Goal: Task Accomplishment & Management: Manage account settings

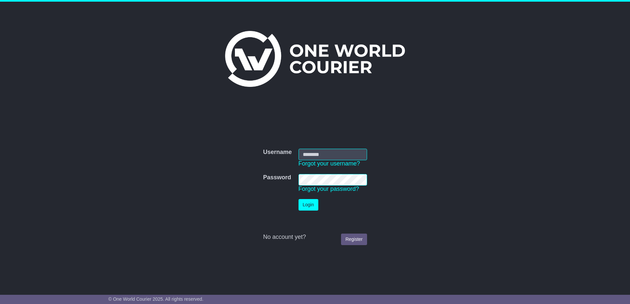
type input "**********"
click at [305, 205] on button "Login" at bounding box center [308, 205] width 20 height 12
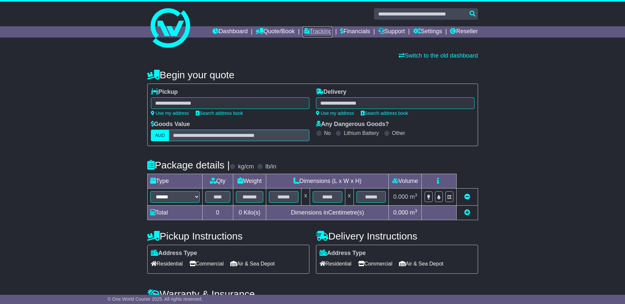
click at [322, 30] on link "Tracking" at bounding box center [317, 31] width 29 height 11
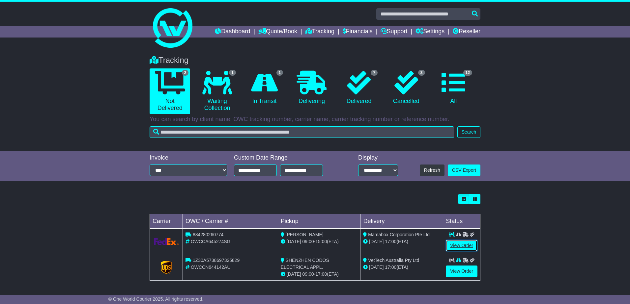
click at [465, 243] on link "View Order" at bounding box center [462, 246] width 32 height 12
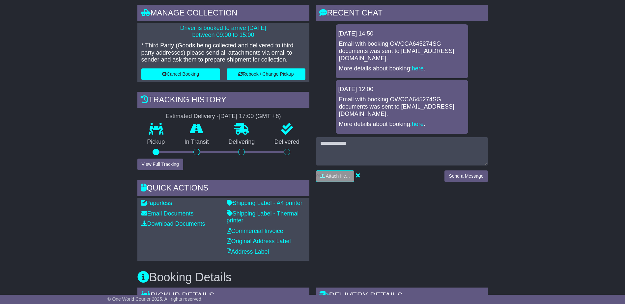
scroll to position [165, 0]
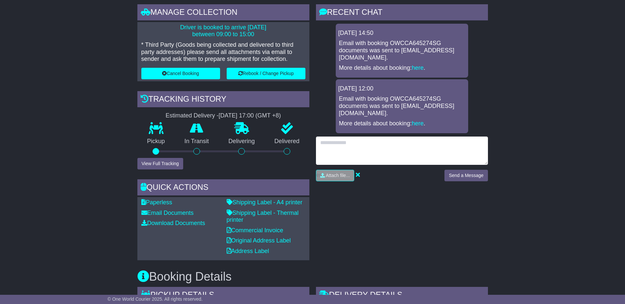
click at [338, 137] on textarea at bounding box center [402, 151] width 172 height 28
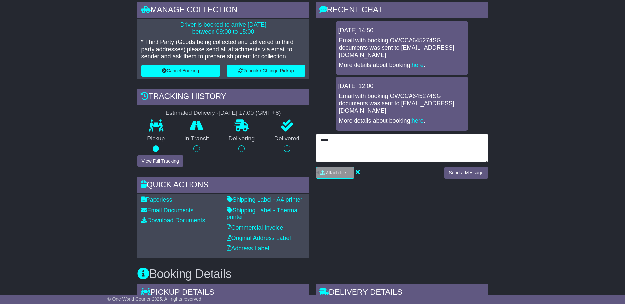
scroll to position [198, 0]
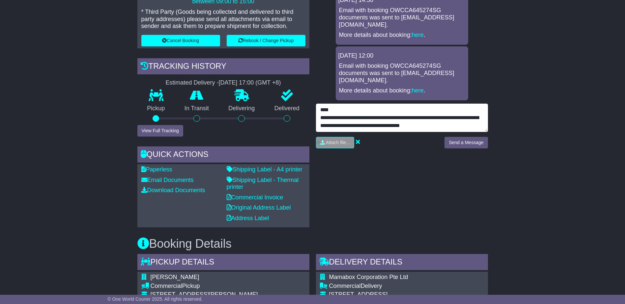
type textarea "**********"
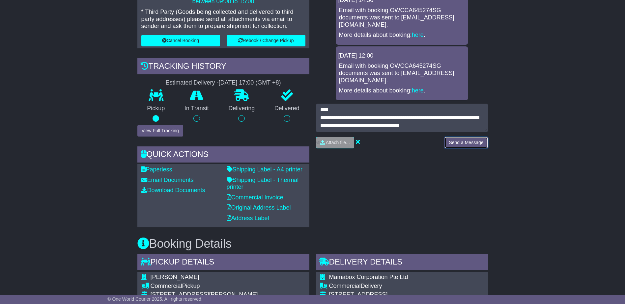
click at [456, 137] on button "Send a Message" at bounding box center [465, 143] width 43 height 12
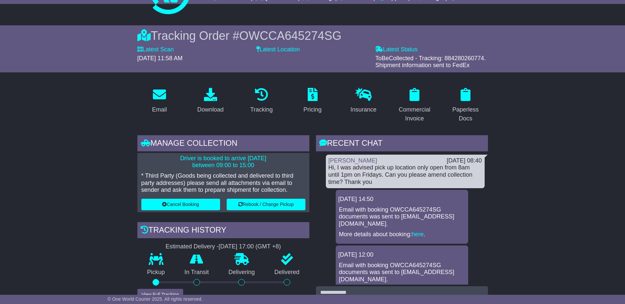
scroll to position [33, 0]
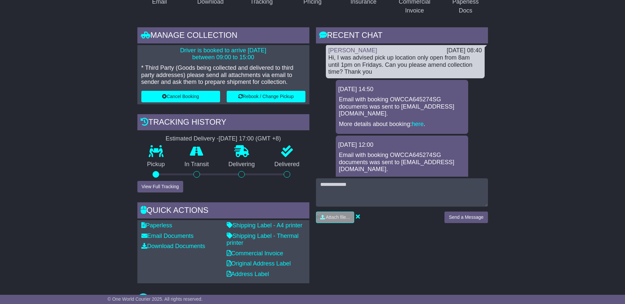
scroll to position [132, 0]
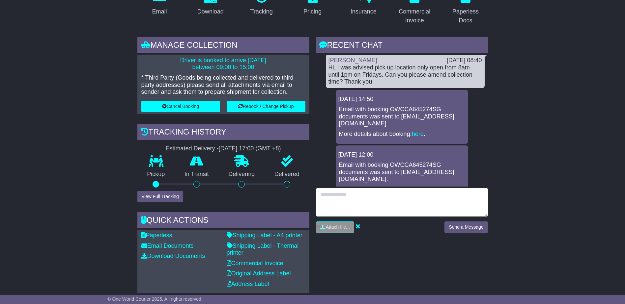
click at [341, 198] on textarea at bounding box center [402, 202] width 172 height 28
type textarea "*********"
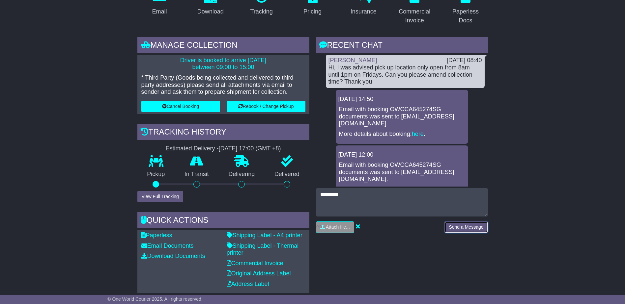
click at [462, 227] on button "Send a Message" at bounding box center [465, 228] width 43 height 12
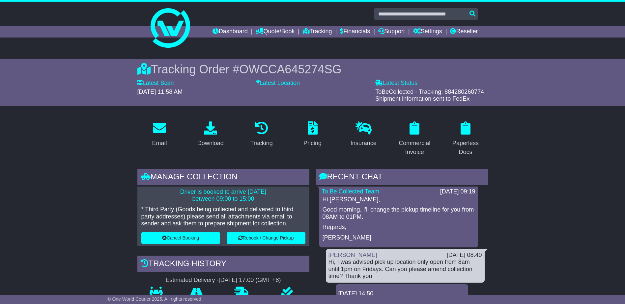
scroll to position [0, 0]
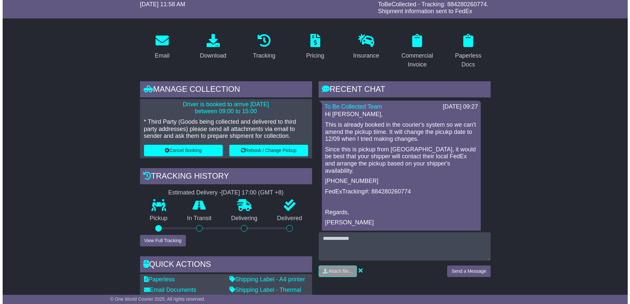
scroll to position [99, 0]
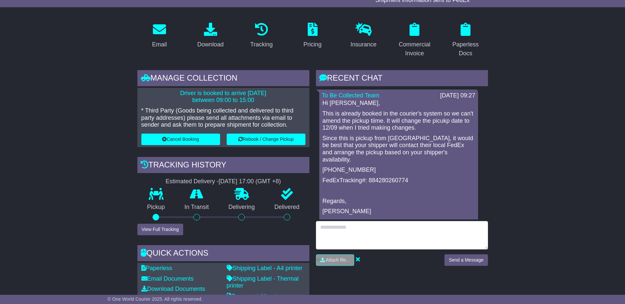
click at [340, 233] on textarea at bounding box center [402, 235] width 172 height 28
click at [372, 236] on textarea "**********" at bounding box center [402, 235] width 172 height 28
type textarea "**********"
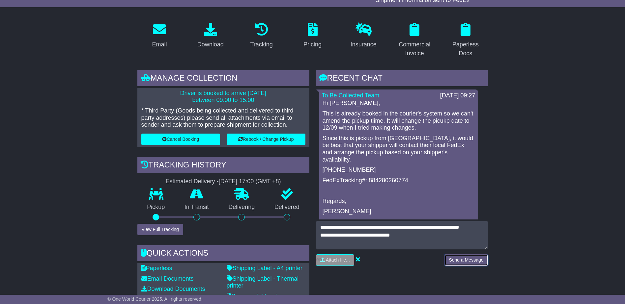
click at [456, 261] on button "Send a Message" at bounding box center [465, 261] width 43 height 12
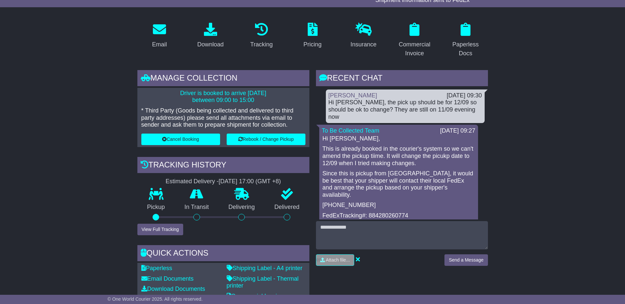
click at [379, 212] on p "FedExTracking#: 884280260774" at bounding box center [398, 215] width 152 height 7
copy p "884280260774"
click at [286, 143] on button "Rebook / Change Pickup" at bounding box center [266, 140] width 79 height 12
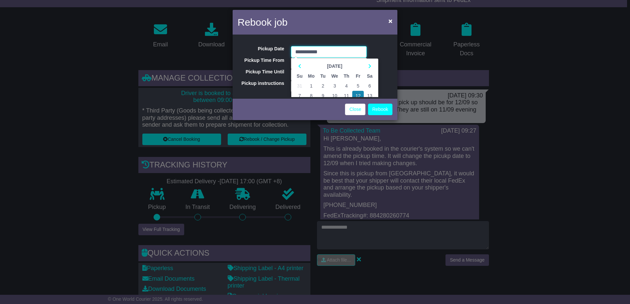
scroll to position [33, 0]
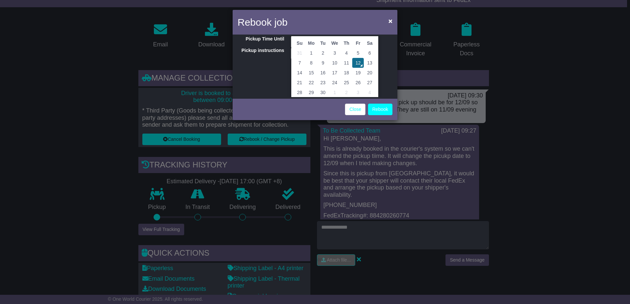
click at [359, 63] on td "12" at bounding box center [358, 63] width 12 height 10
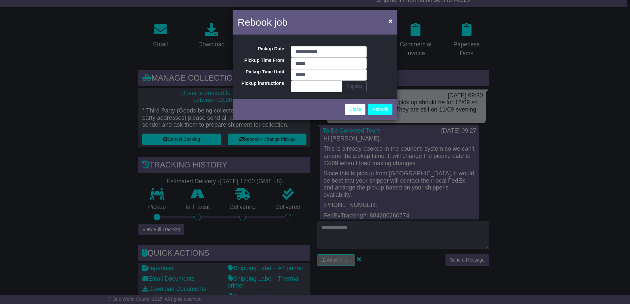
scroll to position [0, 0]
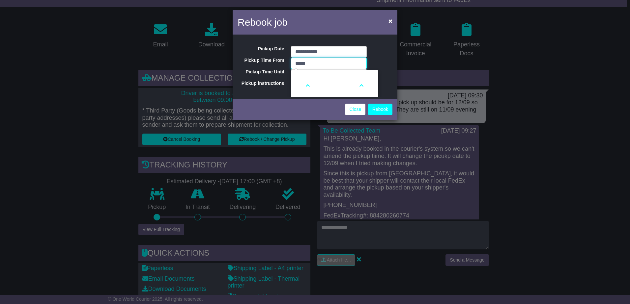
drag, startPoint x: 309, startPoint y: 65, endPoint x: 279, endPoint y: 66, distance: 30.3
click at [279, 66] on div "**********" at bounding box center [315, 66] width 165 height 61
type input "*****"
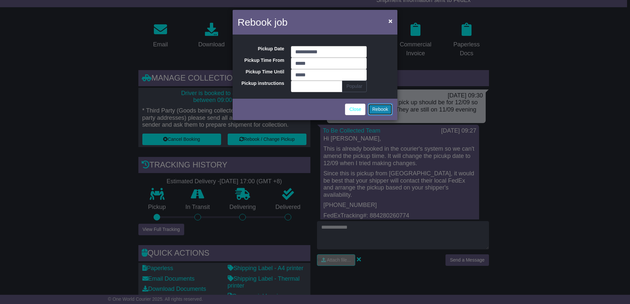
click at [379, 107] on button "Rebook" at bounding box center [380, 110] width 24 height 12
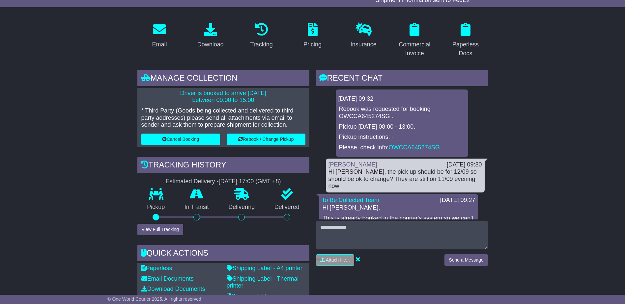
click at [400, 148] on link "OWCCA645274SG" at bounding box center [414, 147] width 51 height 7
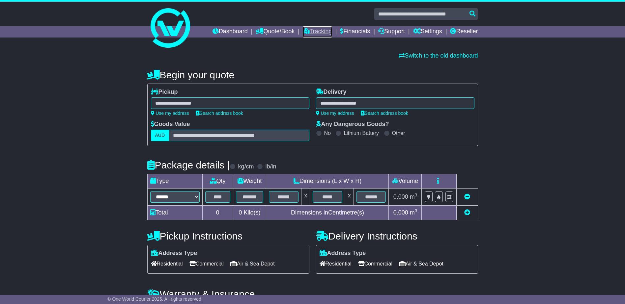
click at [326, 29] on link "Tracking" at bounding box center [317, 31] width 29 height 11
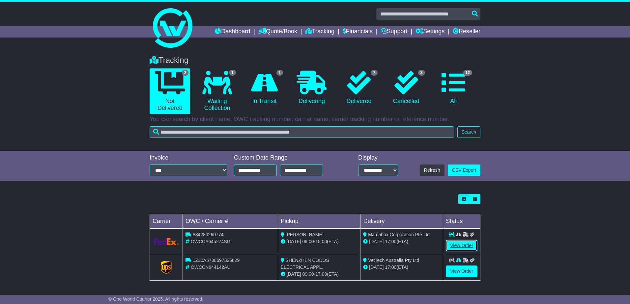
click at [452, 244] on link "View Order" at bounding box center [462, 246] width 32 height 12
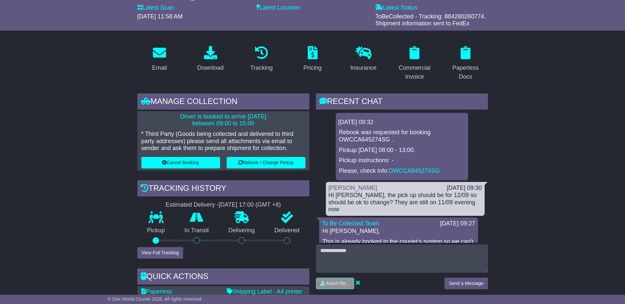
scroll to position [99, 0]
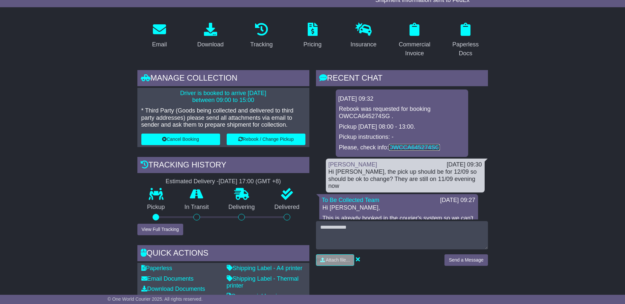
click at [408, 147] on link "OWCCA645274SG" at bounding box center [414, 147] width 51 height 7
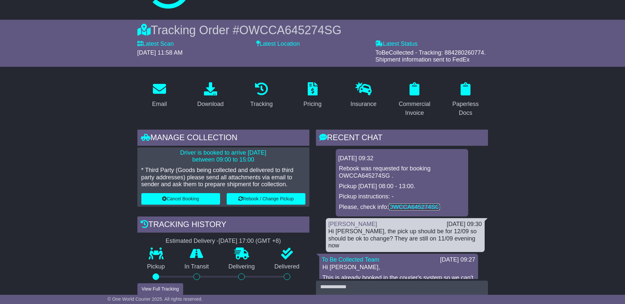
scroll to position [0, 0]
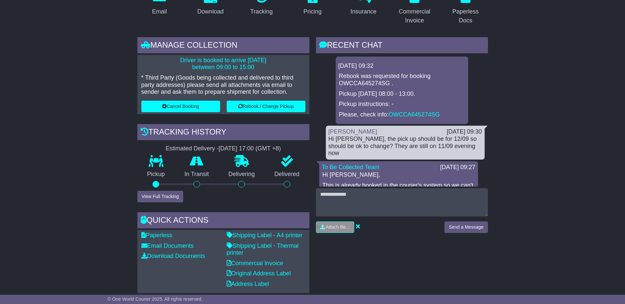
scroll to position [198, 0]
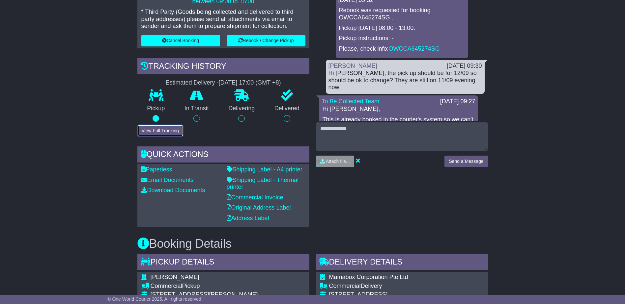
click at [168, 127] on button "View Full Tracking" at bounding box center [160, 131] width 46 height 12
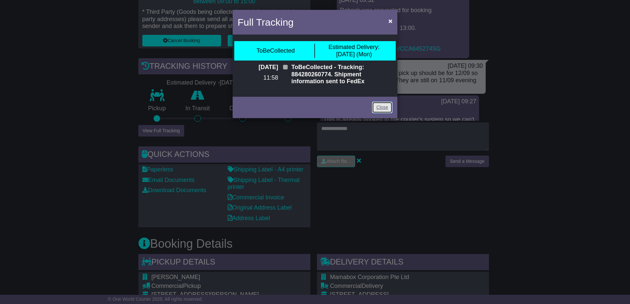
click at [377, 106] on link "Close" at bounding box center [382, 108] width 20 height 12
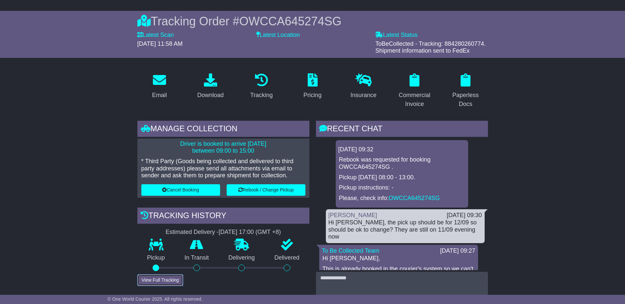
scroll to position [0, 0]
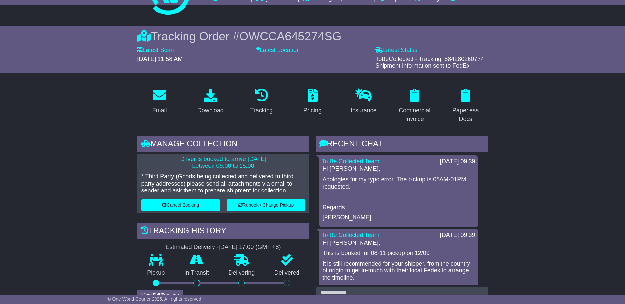
scroll to position [33, 0]
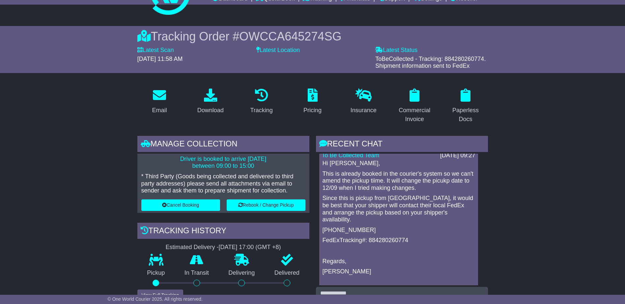
scroll to position [329, 0]
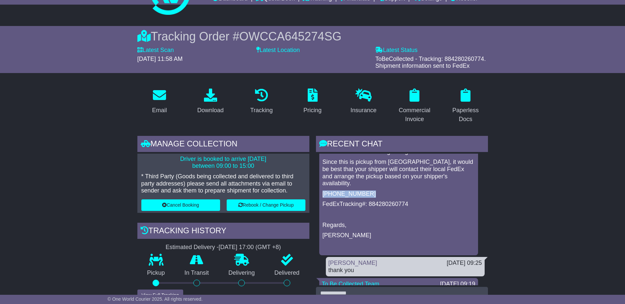
drag, startPoint x: 368, startPoint y: 178, endPoint x: 320, endPoint y: 180, distance: 47.8
click at [320, 180] on div "To Be Collected Team 12 Sep 2025 09:27 Hi Felicita, This is already booked in t…" at bounding box center [398, 184] width 159 height 142
copy p "[PHONE_NUMBER]"
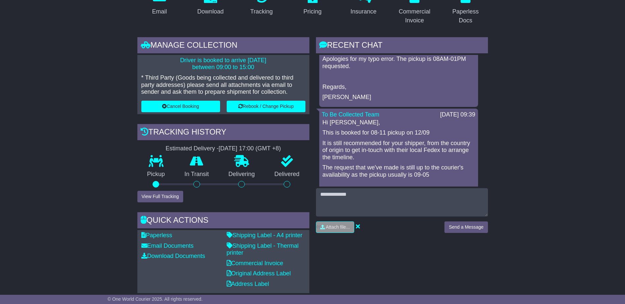
scroll to position [33, 0]
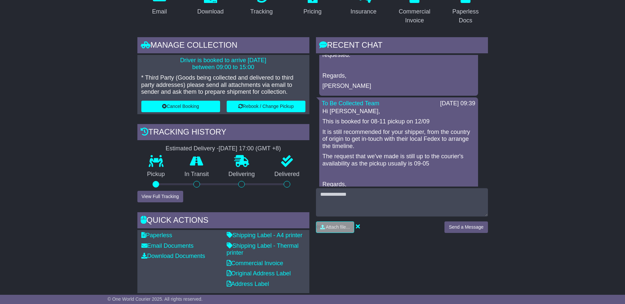
click at [322, 154] on div "Hi Felicita, This is booked for 08-11 pickup on 12/09 It is still recommended f…" at bounding box center [398, 153] width 153 height 91
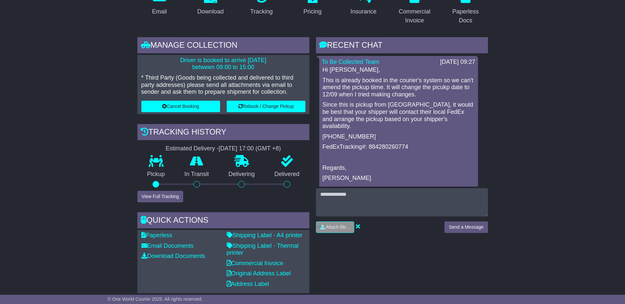
scroll to position [296, 0]
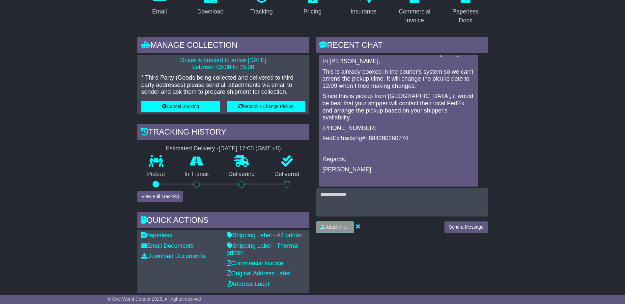
click at [333, 125] on p "[PHONE_NUMBER]" at bounding box center [398, 128] width 152 height 7
drag, startPoint x: 322, startPoint y: 113, endPoint x: 415, endPoint y: 122, distance: 93.0
click at [415, 122] on div "Hi Felicita, This is already booked in the courier's system so we can't amend t…" at bounding box center [398, 121] width 153 height 126
copy div "1.800.463.3339 FedExTracking#: 884280260774"
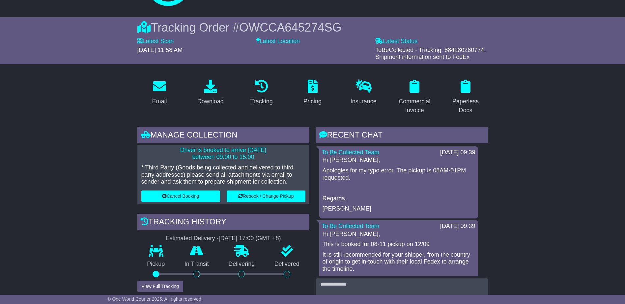
scroll to position [165, 0]
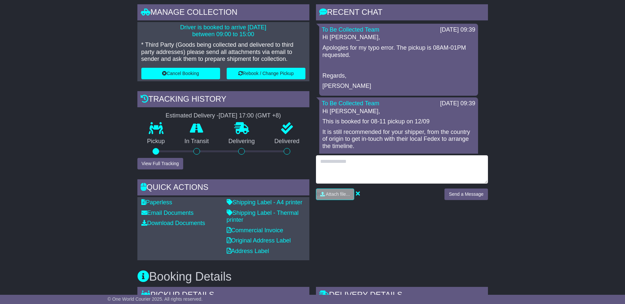
click at [359, 166] on textarea at bounding box center [402, 169] width 172 height 28
click at [372, 165] on textarea "**********" at bounding box center [402, 169] width 172 height 28
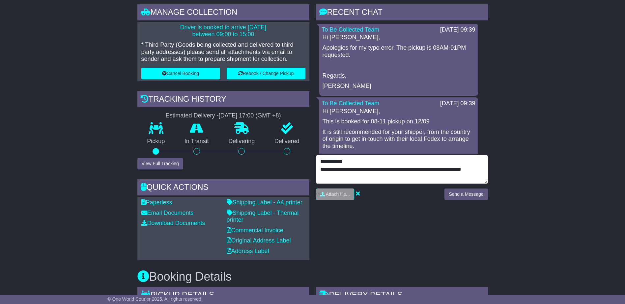
type textarea "**********"
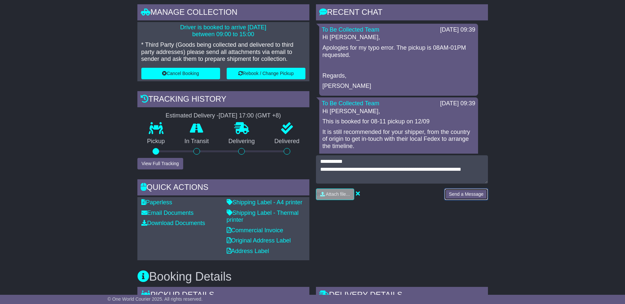
click at [458, 196] on button "Send a Message" at bounding box center [465, 195] width 43 height 12
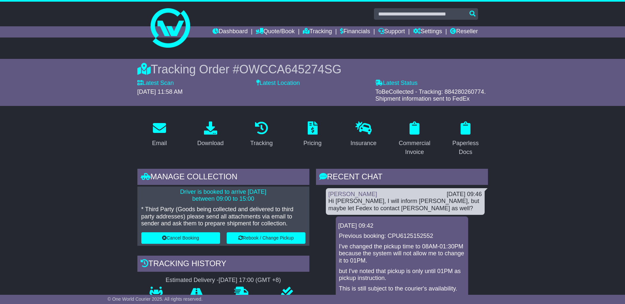
scroll to position [165, 0]
